Goal: Navigation & Orientation: Find specific page/section

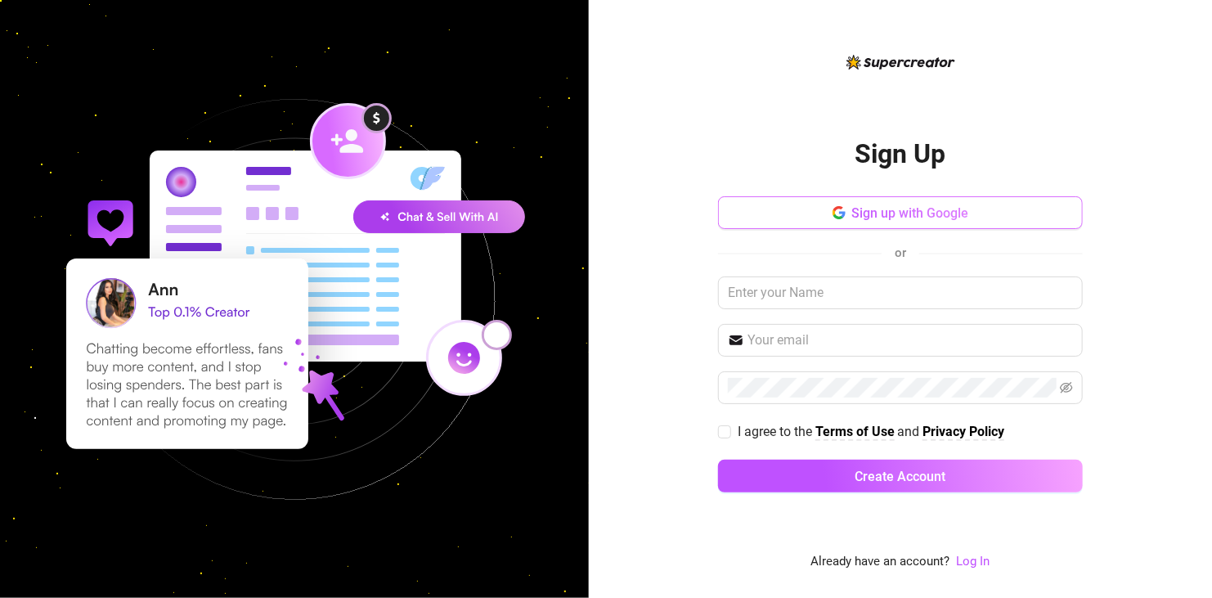
click at [860, 206] on span "Sign up with Google" at bounding box center [910, 213] width 117 height 16
click at [965, 558] on link "Log In" at bounding box center [974, 561] width 34 height 15
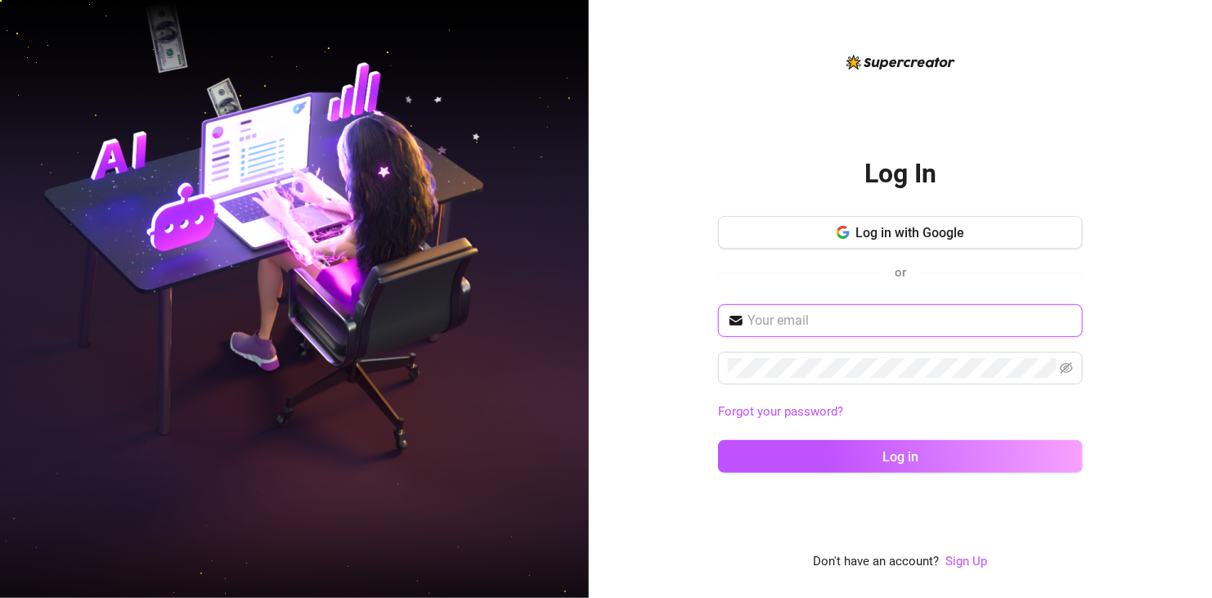
click at [962, 317] on input "text" at bounding box center [909, 321] width 325 height 20
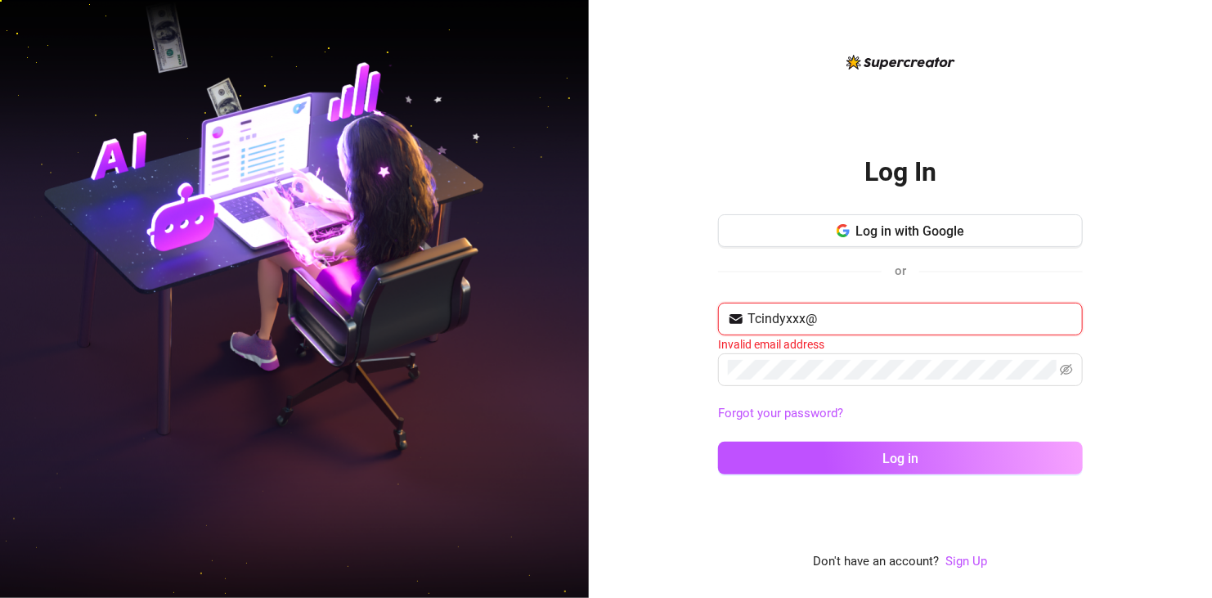
type input "Tcindyxxx@gmail.com"
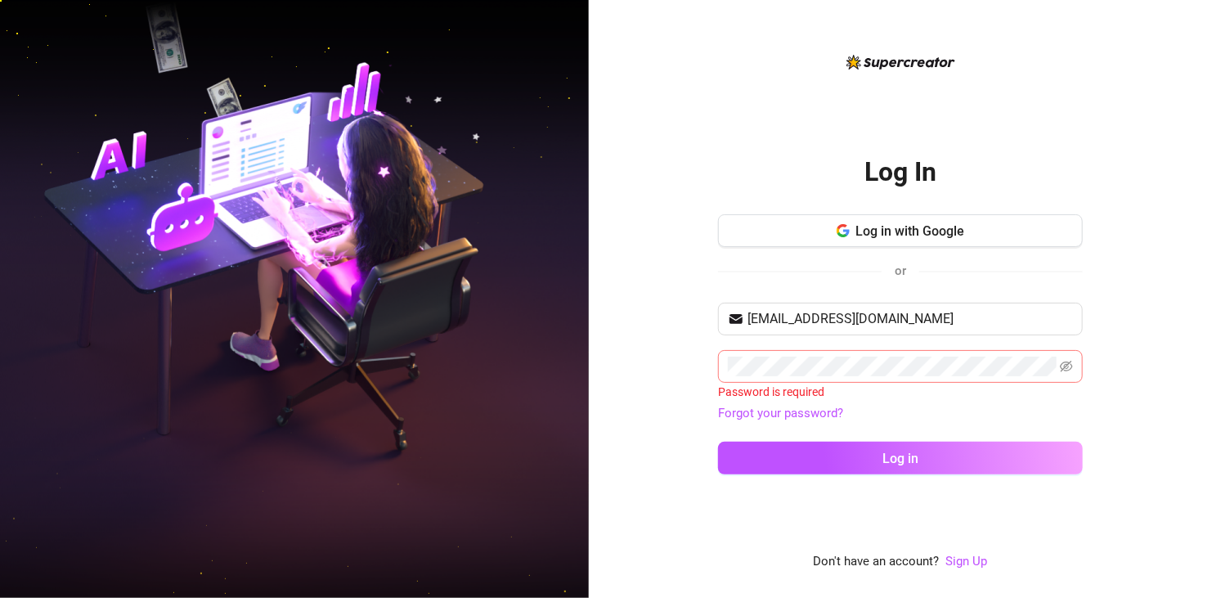
click at [1060, 357] on span at bounding box center [1066, 367] width 13 height 20
click at [1066, 369] on icon "eye-invisible" at bounding box center [1066, 366] width 13 height 13
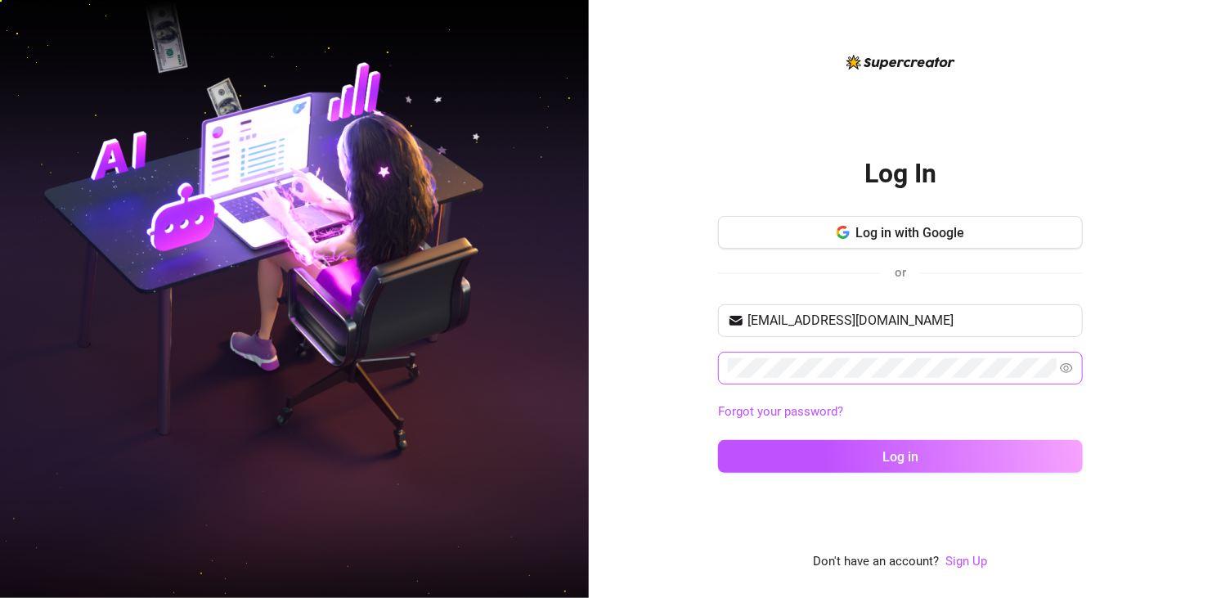
drag, startPoint x: 933, startPoint y: 444, endPoint x: 912, endPoint y: 378, distance: 69.6
click at [912, 378] on div "Tcindyxxx@gmail.com Forgot your password? Log in" at bounding box center [900, 395] width 365 height 183
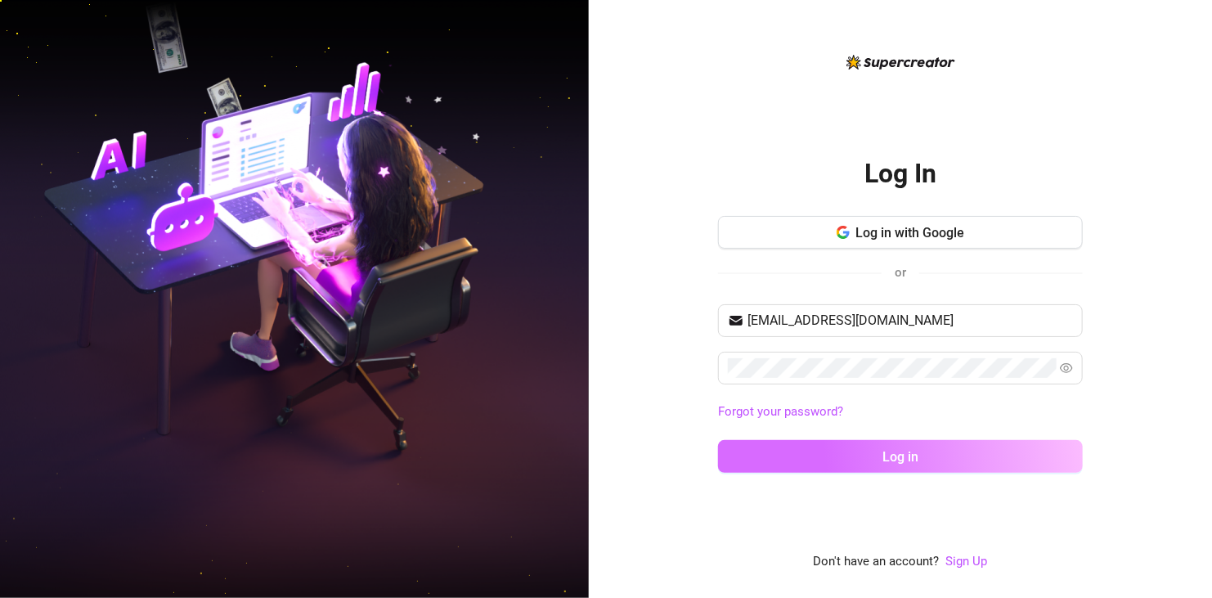
click at [928, 451] on button "Log in" at bounding box center [900, 456] width 365 height 33
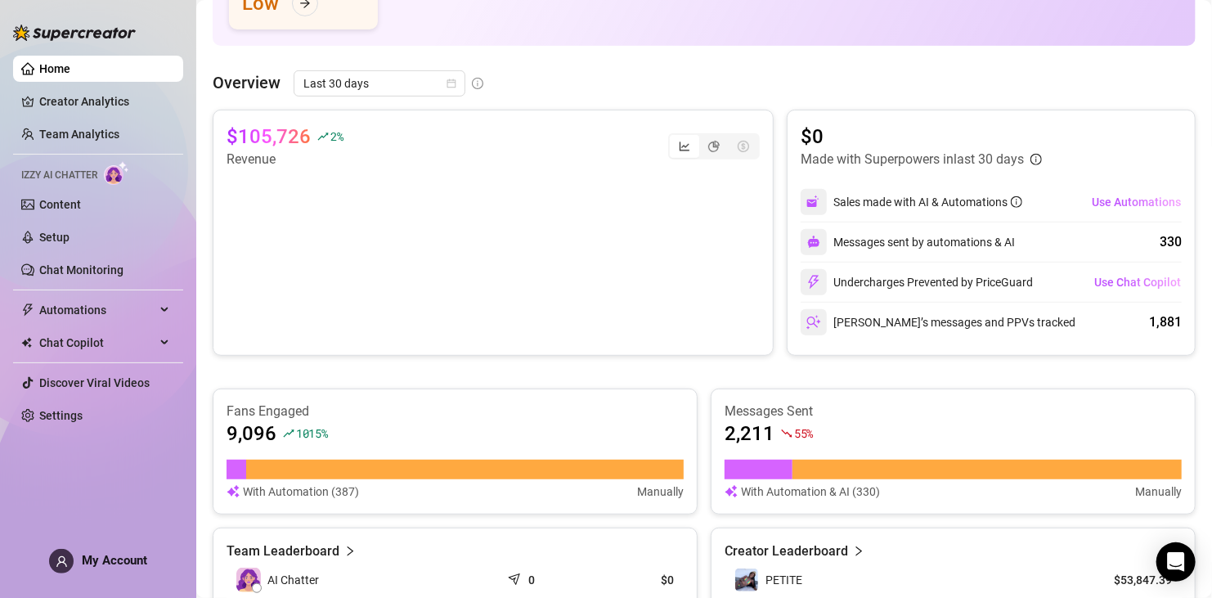
scroll to position [327, 0]
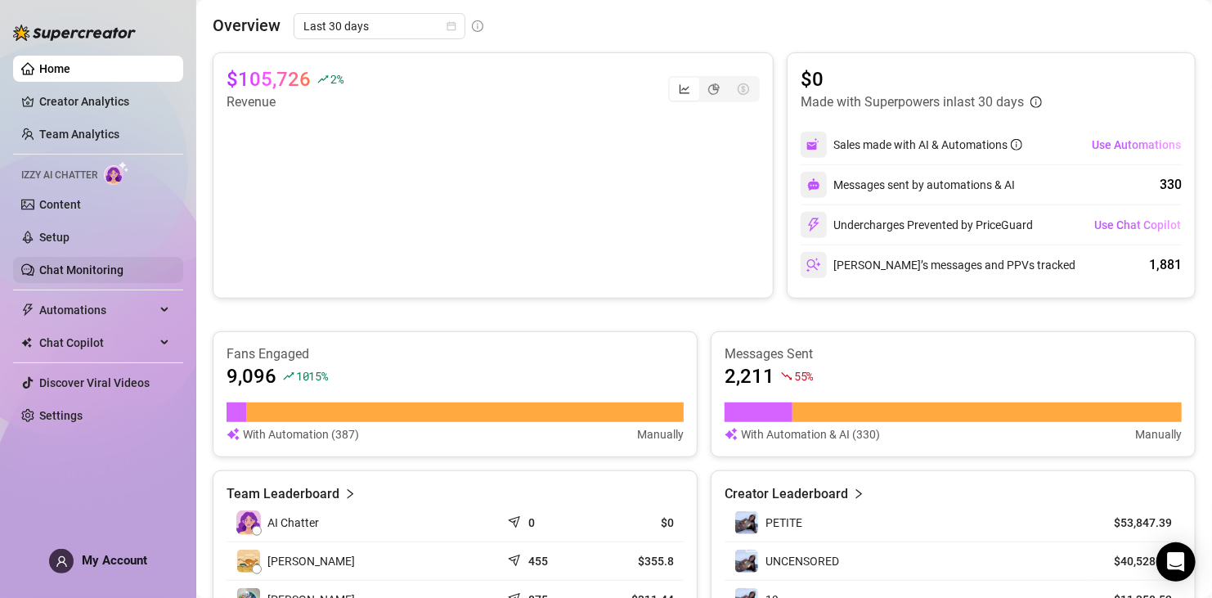
click at [84, 263] on link "Chat Monitoring" at bounding box center [81, 269] width 84 height 13
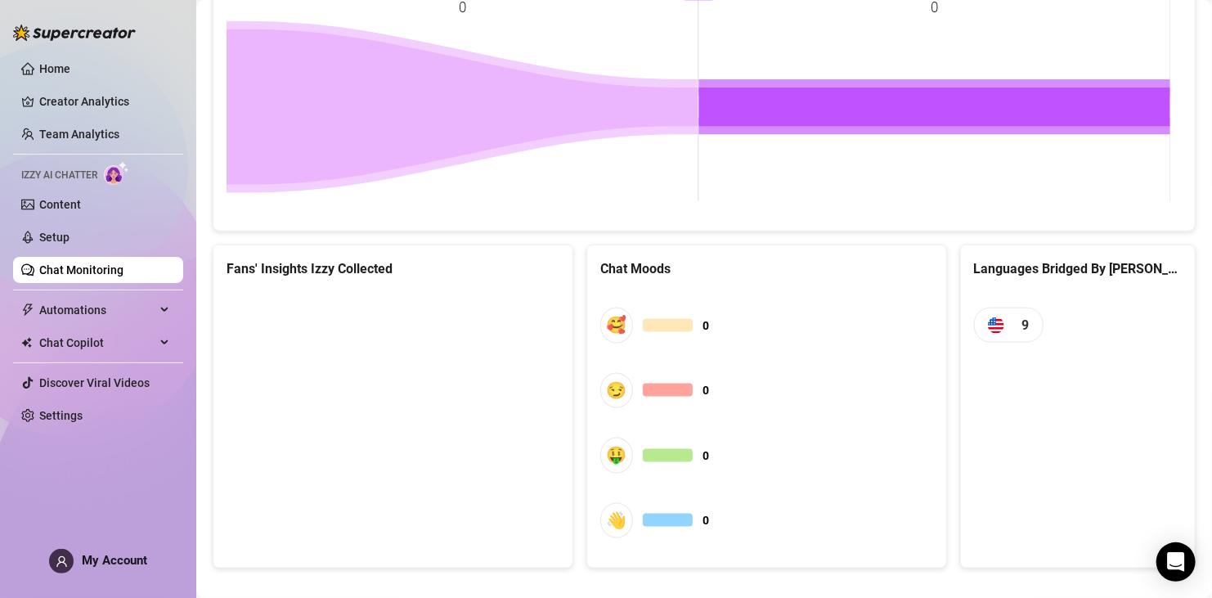
scroll to position [869, 0]
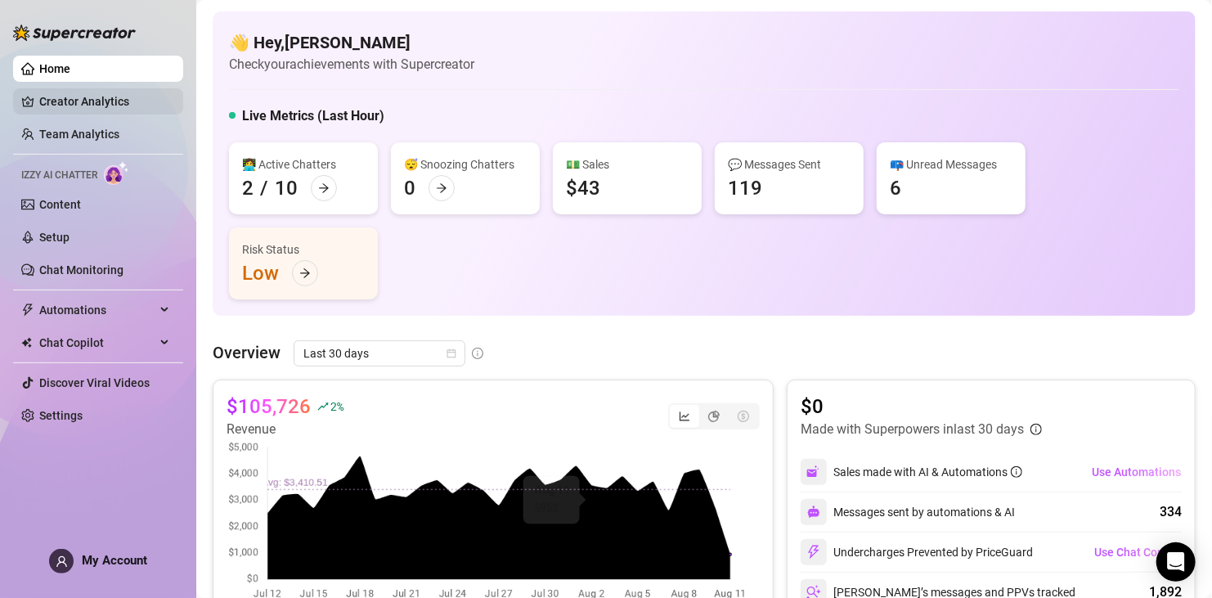
click at [66, 95] on link "Creator Analytics" at bounding box center [104, 101] width 131 height 26
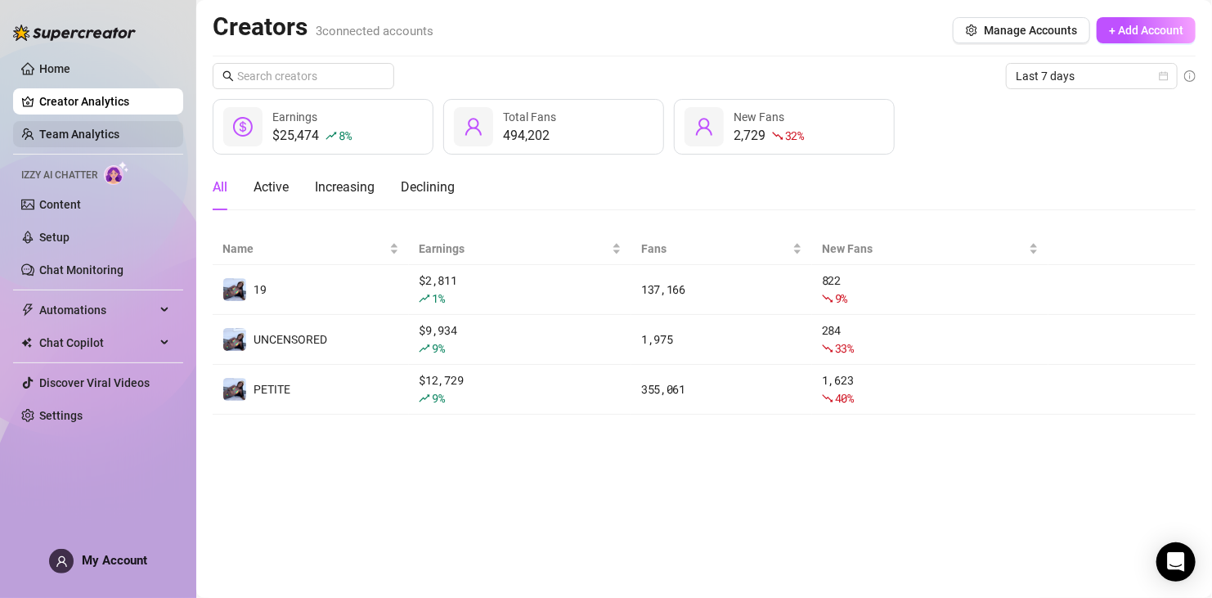
click at [119, 131] on link "Team Analytics" at bounding box center [79, 134] width 80 height 13
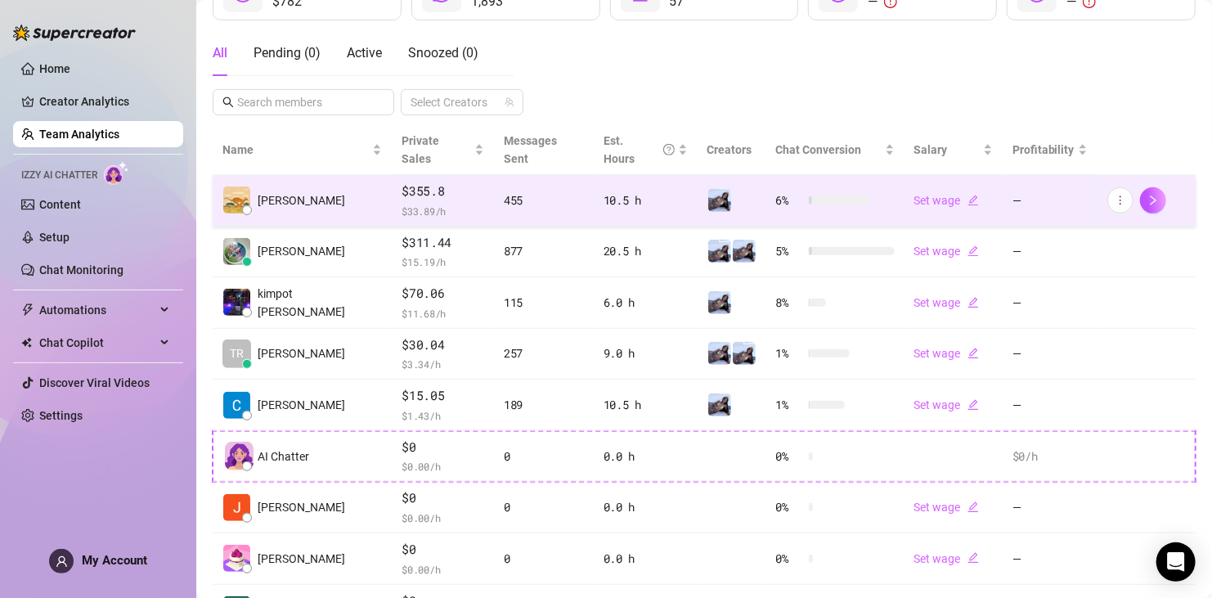
scroll to position [429, 0]
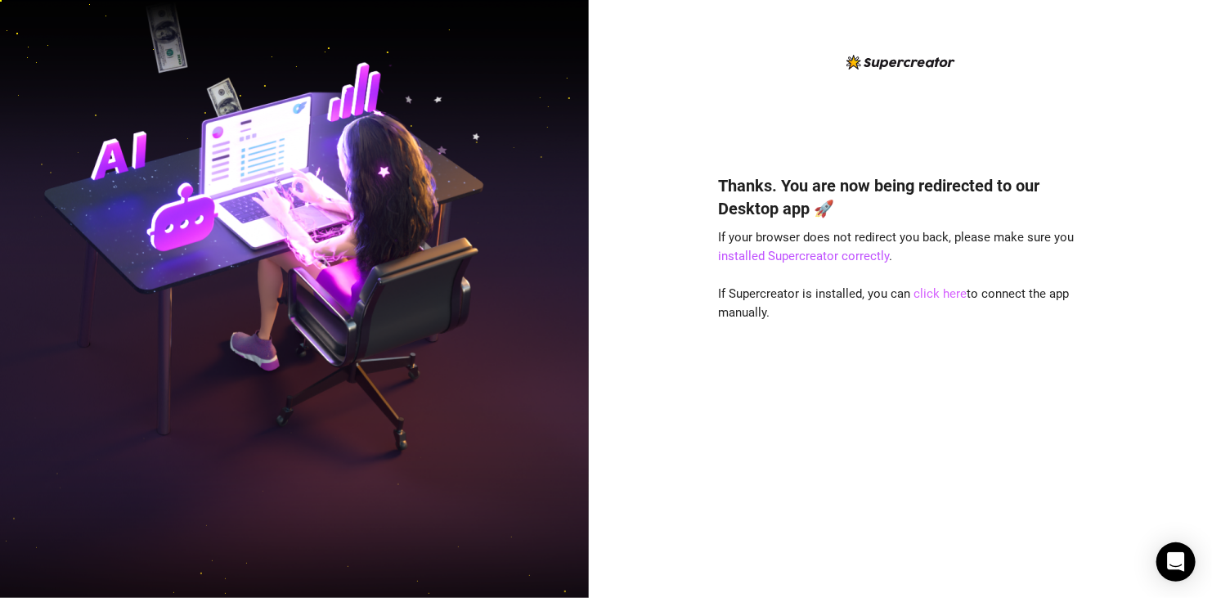
click at [941, 292] on link "click here" at bounding box center [940, 293] width 53 height 15
